Goal: Task Accomplishment & Management: Complete application form

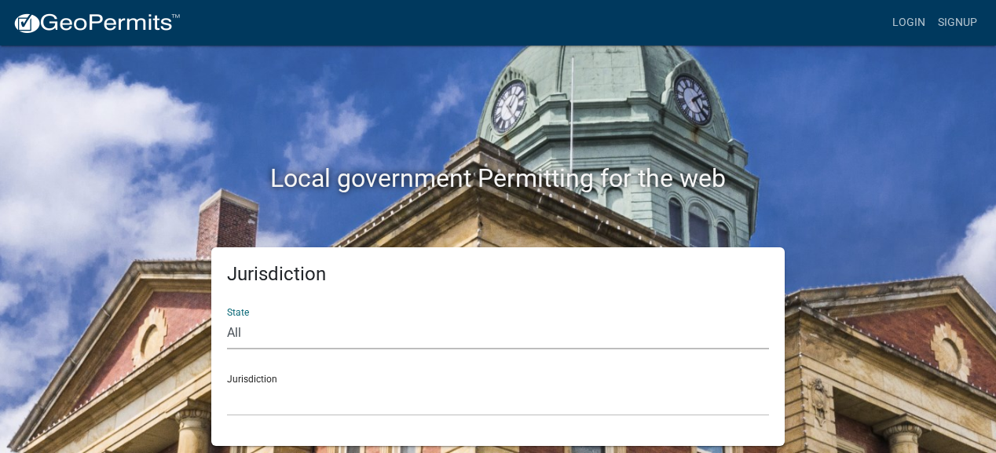
click at [229, 331] on select "All [US_STATE] [US_STATE] [US_STATE] [US_STATE] [US_STATE] [US_STATE] [US_STATE…" at bounding box center [498, 333] width 542 height 32
select select "[US_STATE]"
click at [227, 317] on select "All [US_STATE] [US_STATE] [US_STATE] [US_STATE] [US_STATE] [US_STATE] [US_STATE…" at bounding box center [498, 333] width 542 height 32
click at [305, 403] on select "City of [GEOGRAPHIC_DATA], [US_STATE] City of [GEOGRAPHIC_DATA], [US_STATE] Cit…" at bounding box center [498, 400] width 542 height 32
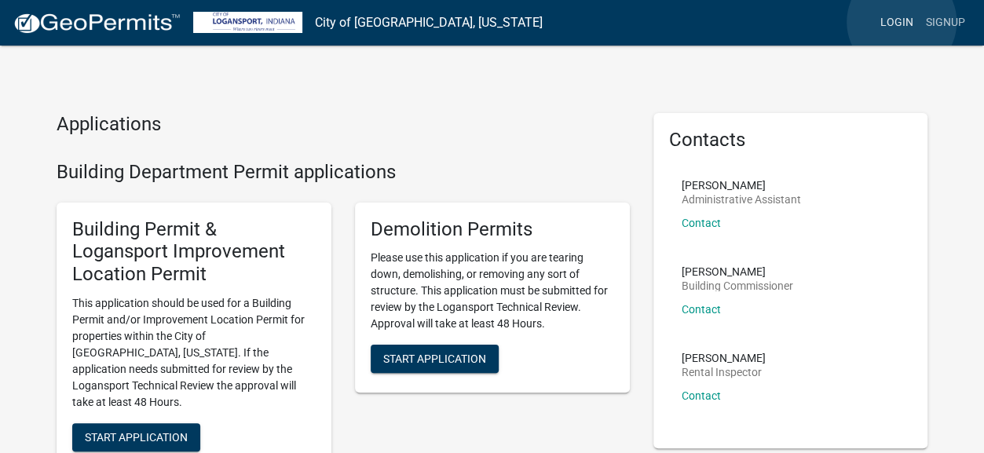
click at [902, 22] on link "Login" at bounding box center [897, 23] width 46 height 30
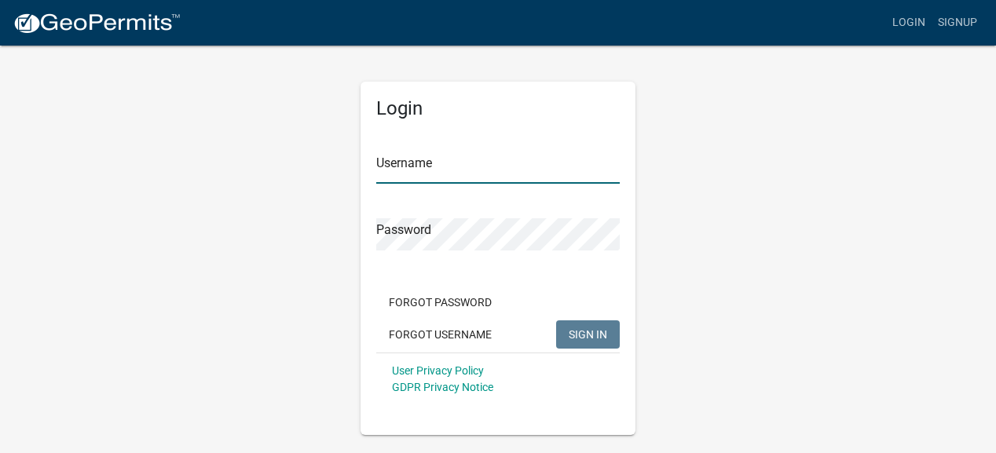
type input "dhines0224"
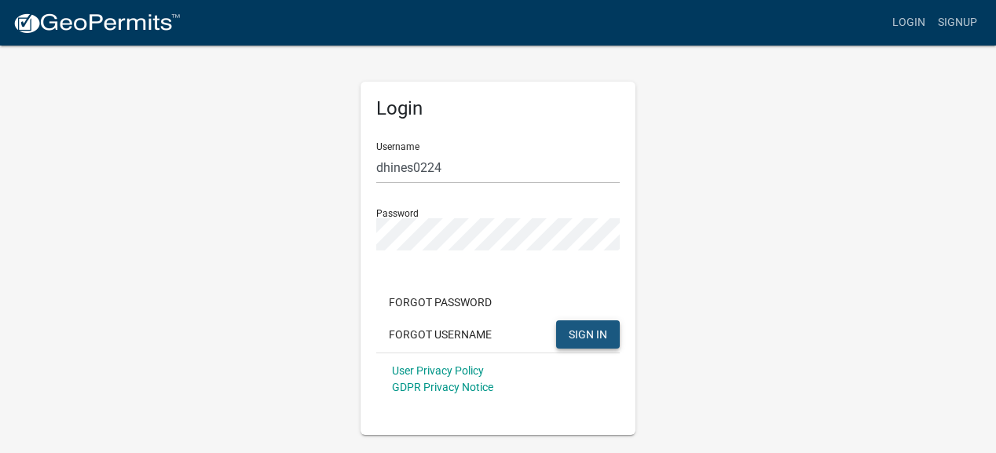
click at [596, 335] on span "SIGN IN" at bounding box center [588, 334] width 38 height 13
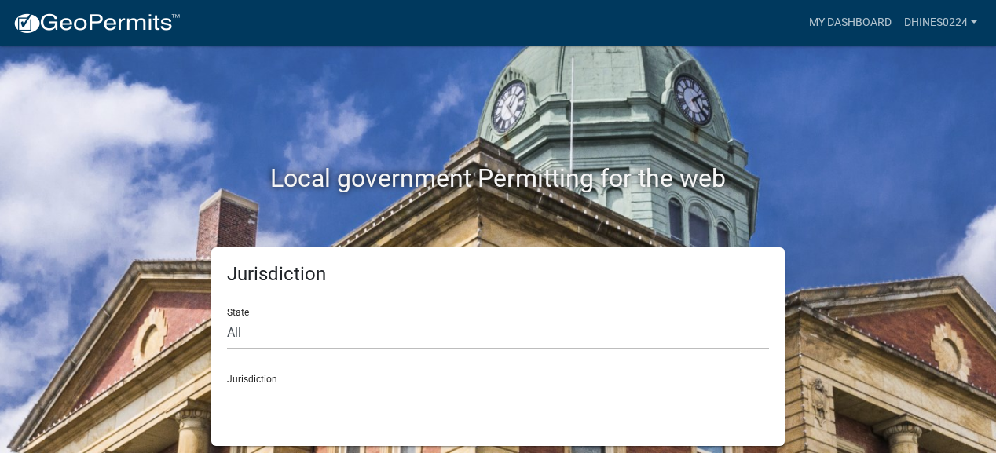
click at [899, 159] on div "Local government Permitting for the web" at bounding box center [497, 146] width 895 height 201
click at [855, 24] on link "My Dashboard" at bounding box center [850, 23] width 95 height 30
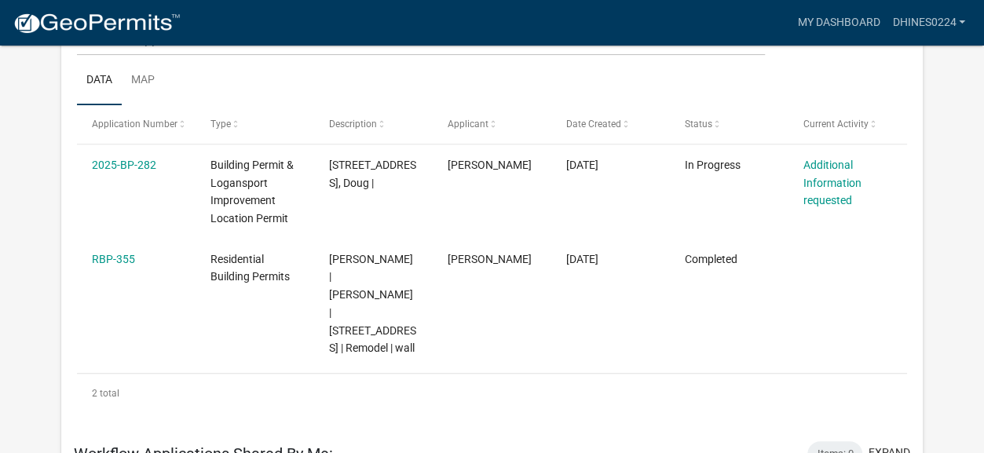
scroll to position [247, 0]
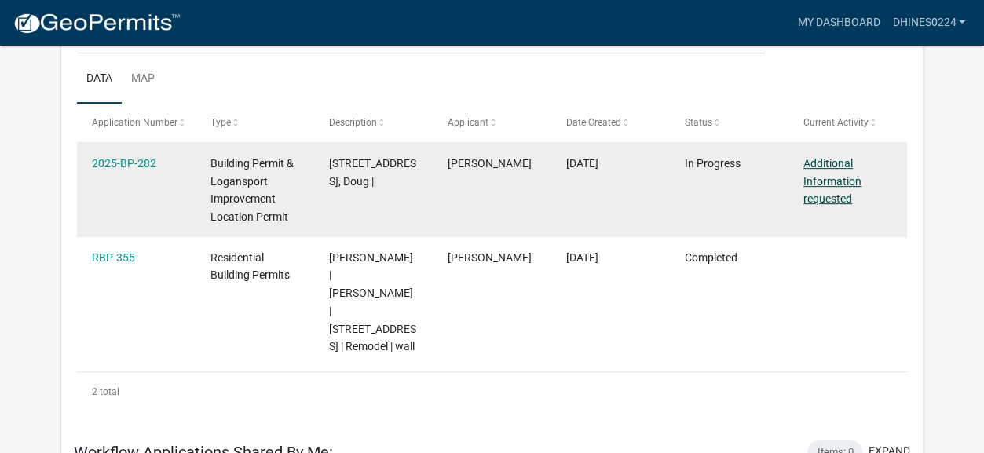
click at [831, 181] on link "Additional Information requested" at bounding box center [833, 181] width 58 height 49
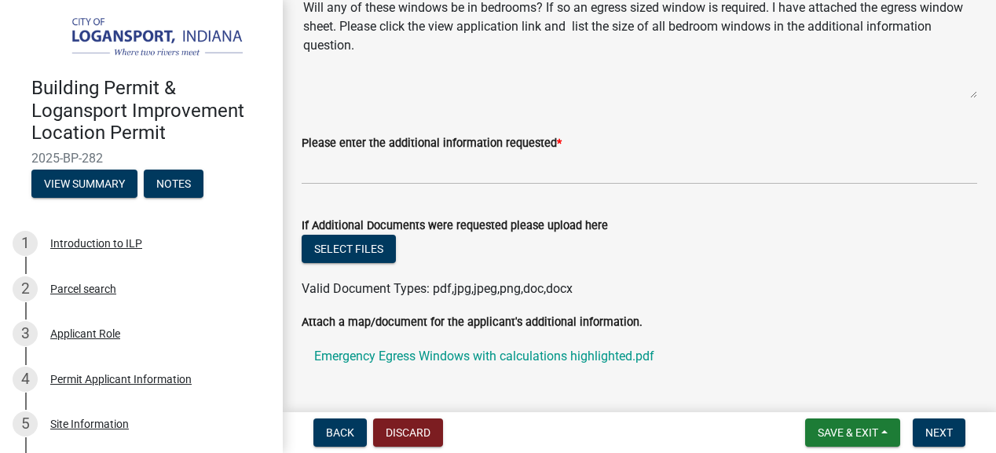
scroll to position [182, 0]
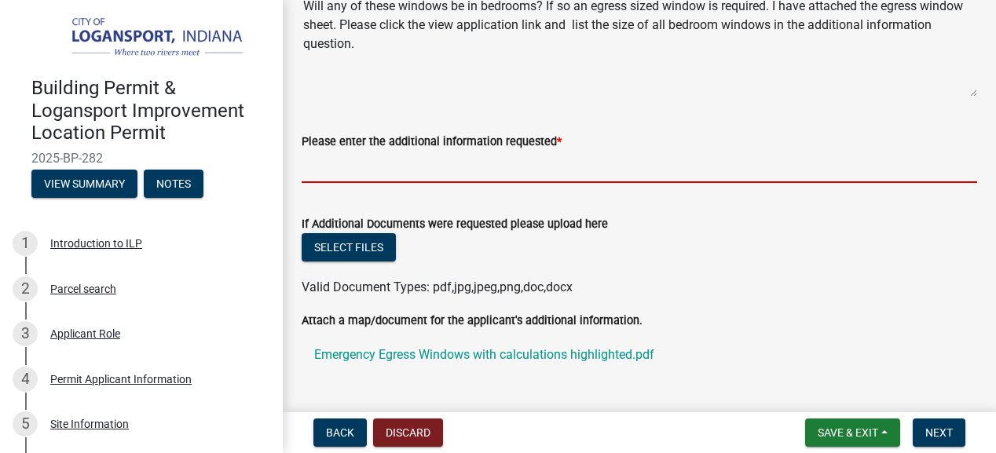
click at [382, 174] on input "Please enter the additional information requested *" at bounding box center [640, 167] width 676 height 32
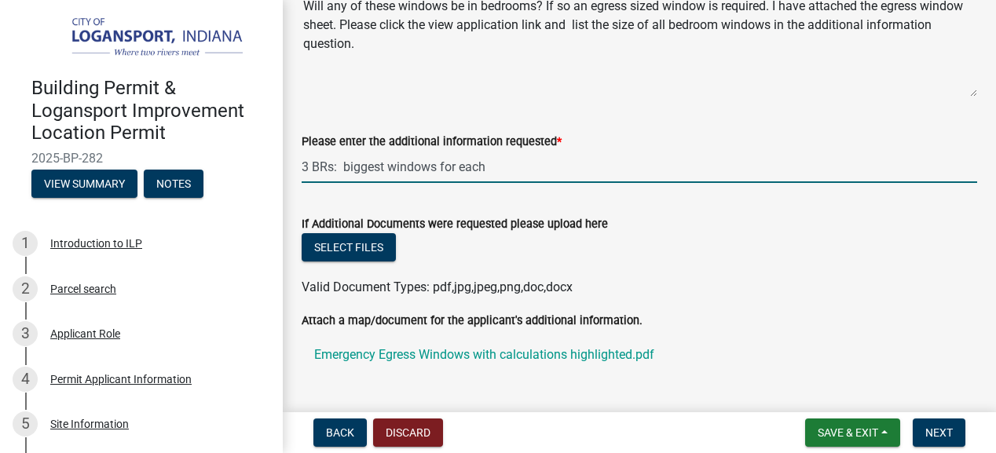
click at [346, 169] on input "3 BRs: biggest windows for each" at bounding box center [640, 167] width 676 height 32
click at [505, 166] on input "3 BRs--biggest windows for each" at bounding box center [640, 167] width 676 height 32
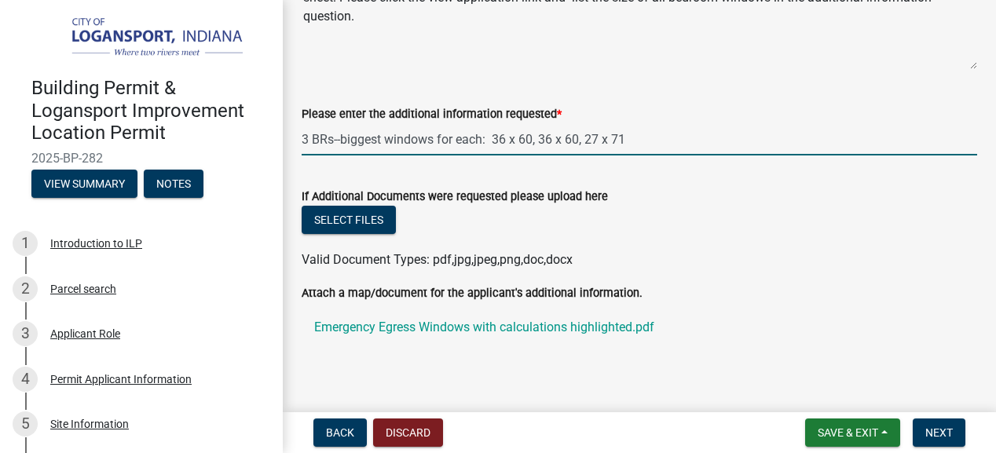
scroll to position [229, 0]
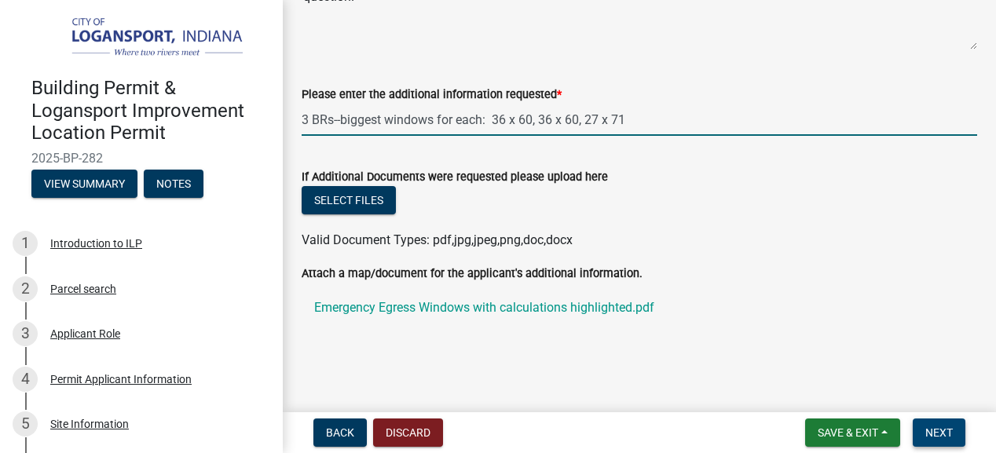
type input "3 BRs--biggest windows for each: 36 x 60, 36 x 60, 27 x 71"
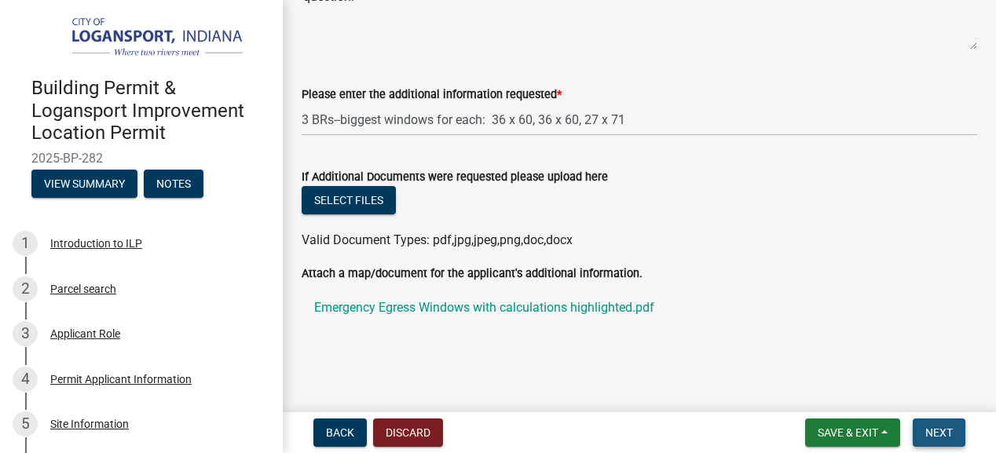
click at [942, 434] on span "Next" at bounding box center [938, 433] width 27 height 13
